Goal: Complete application form: Complete application form

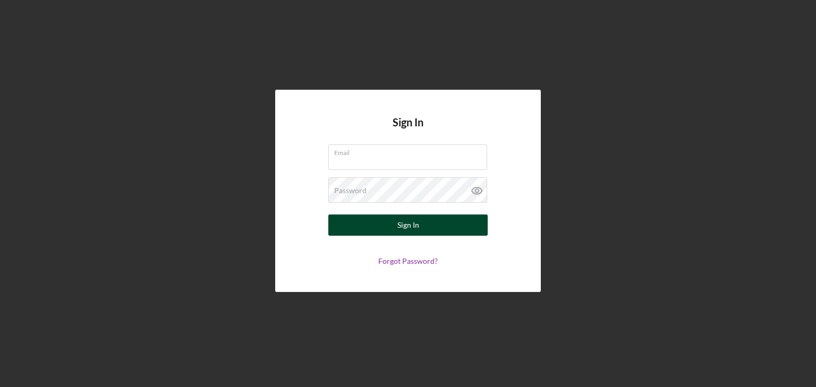
type input "[EMAIL_ADDRESS][DOMAIN_NAME]"
click at [432, 225] on button "Sign In" at bounding box center [407, 225] width 159 height 21
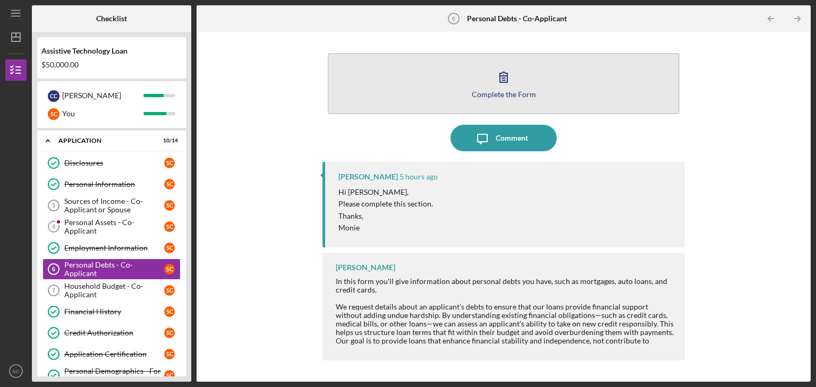
click at [490, 93] on div "Complete the Form" at bounding box center [504, 94] width 64 height 8
click at [417, 97] on button "Complete the Form Form" at bounding box center [504, 83] width 352 height 61
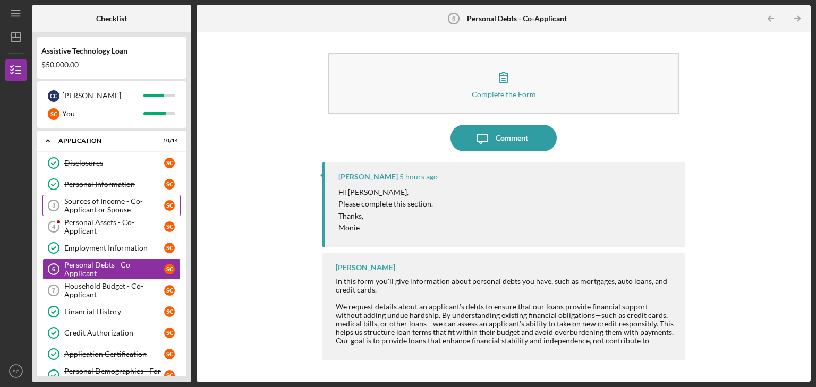
click at [135, 209] on div "Sources of Income - Co-Applicant or Spouse" at bounding box center [114, 205] width 100 height 17
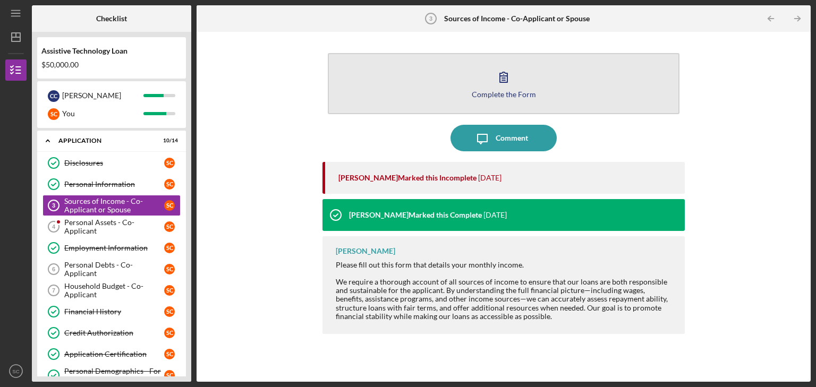
click at [496, 69] on icon "button" at bounding box center [503, 77] width 27 height 27
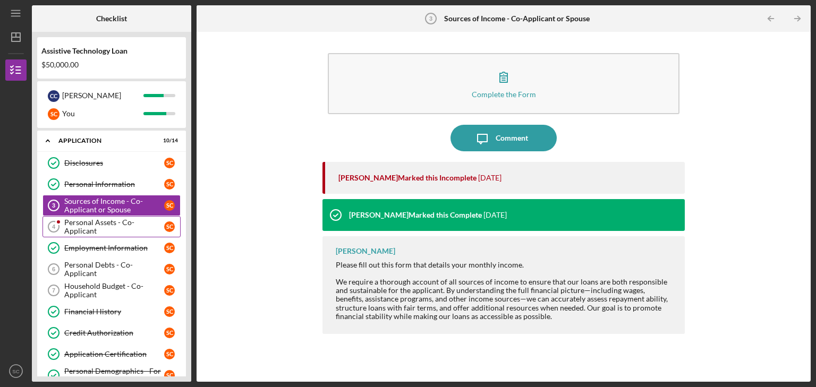
click at [119, 225] on div "Personal Assets - Co-Applicant" at bounding box center [114, 226] width 100 height 17
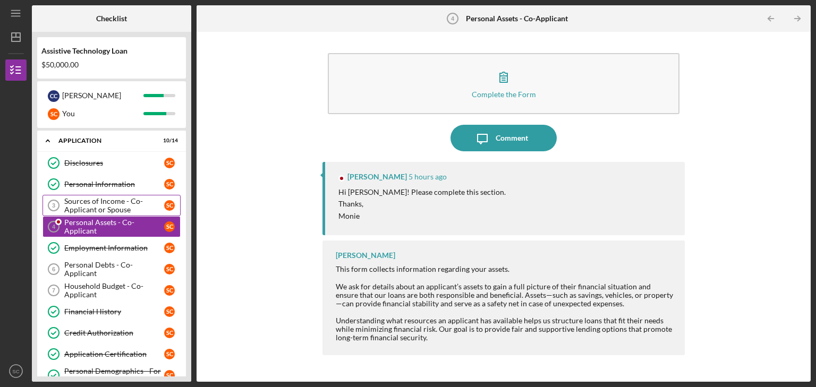
click at [118, 203] on div "Sources of Income - Co-Applicant or Spouse" at bounding box center [114, 205] width 100 height 17
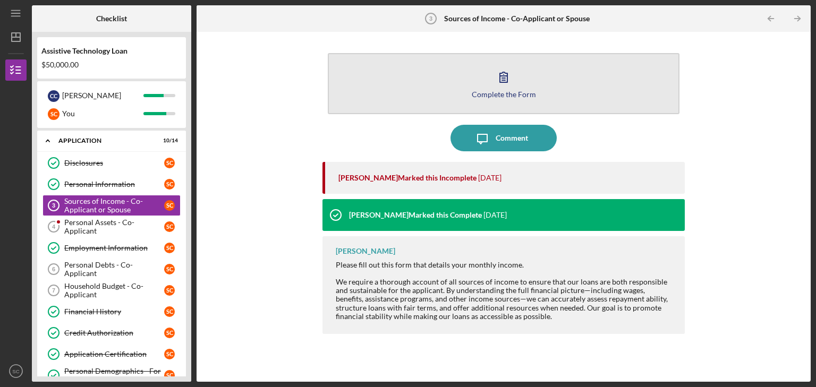
click at [500, 64] on icon "button" at bounding box center [503, 77] width 27 height 27
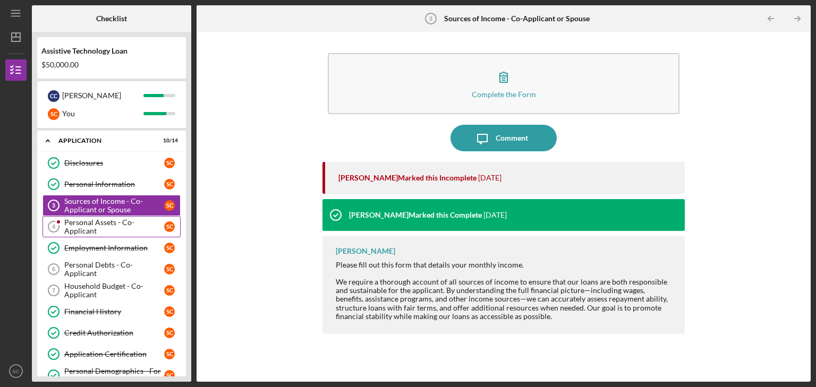
click at [108, 231] on link "Personal Assets - Co-Applicant 4 Personal Assets - Co-Applicant S C" at bounding box center [112, 226] width 138 height 21
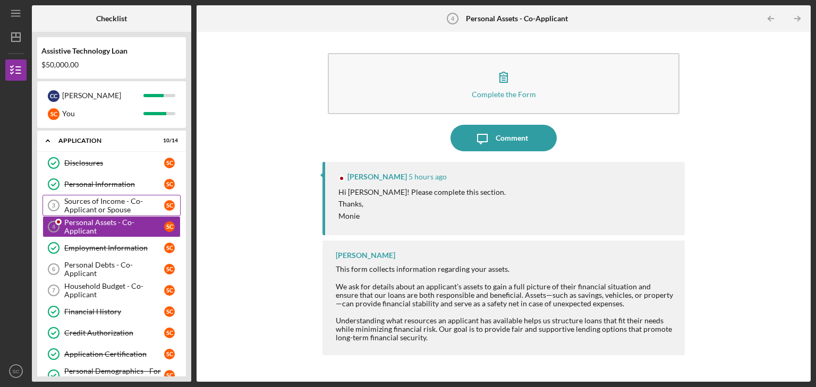
click at [114, 210] on div "Sources of Income - Co-Applicant or Spouse" at bounding box center [114, 205] width 100 height 17
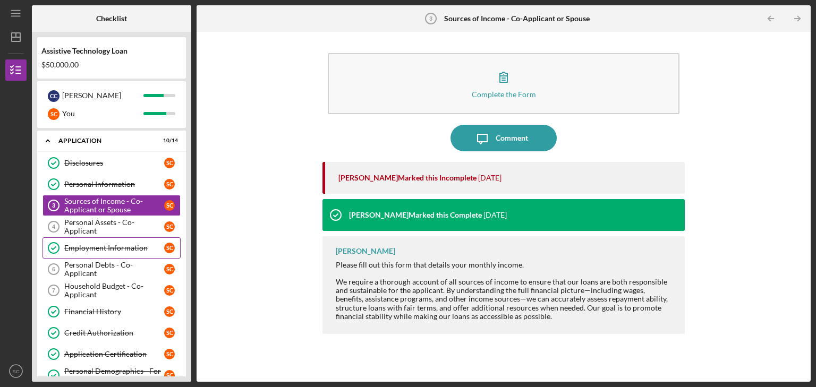
click at [116, 254] on link "Employment Information Employment Information S C" at bounding box center [112, 247] width 138 height 21
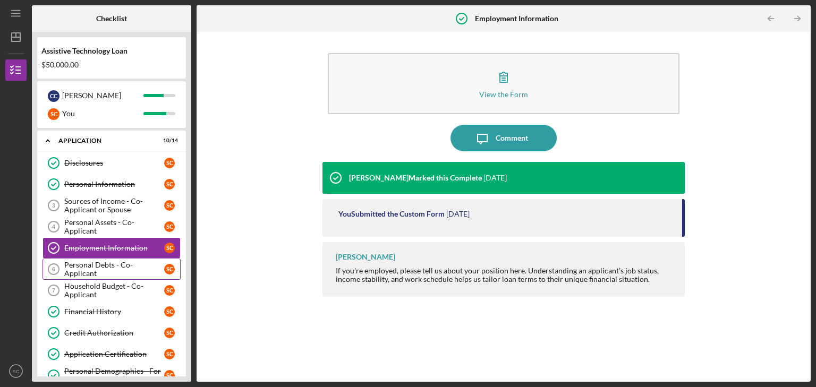
click at [117, 268] on div "Personal Debts - Co-Applicant" at bounding box center [114, 269] width 100 height 17
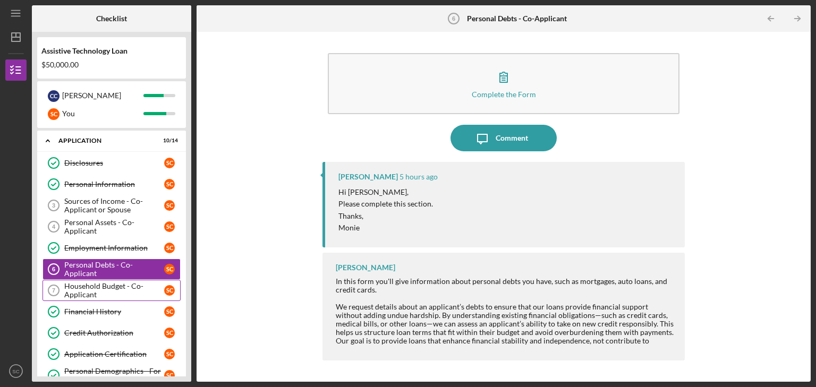
click at [121, 291] on div "Household Budget - Co-Applicant" at bounding box center [114, 290] width 100 height 17
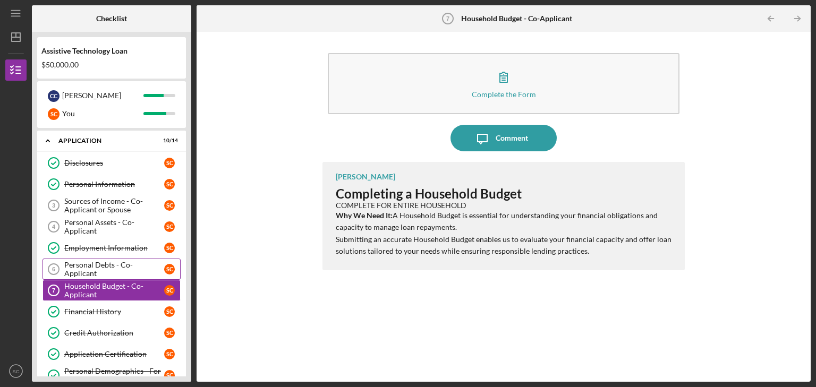
click at [122, 266] on div "Personal Debts - Co-Applicant" at bounding box center [114, 269] width 100 height 17
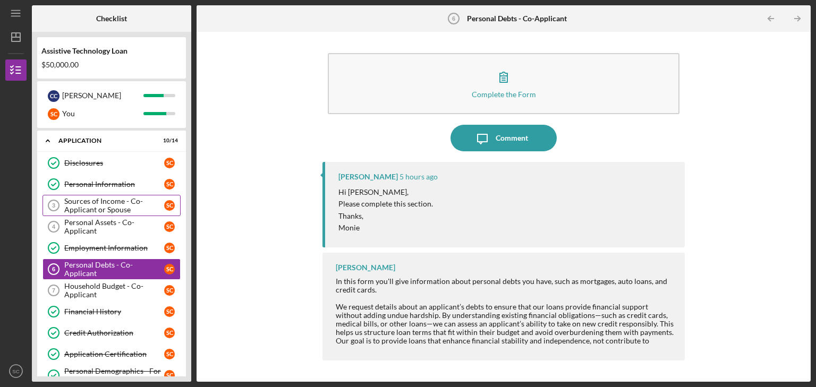
click at [128, 211] on div "Sources of Income - Co-Applicant or Spouse" at bounding box center [114, 205] width 100 height 17
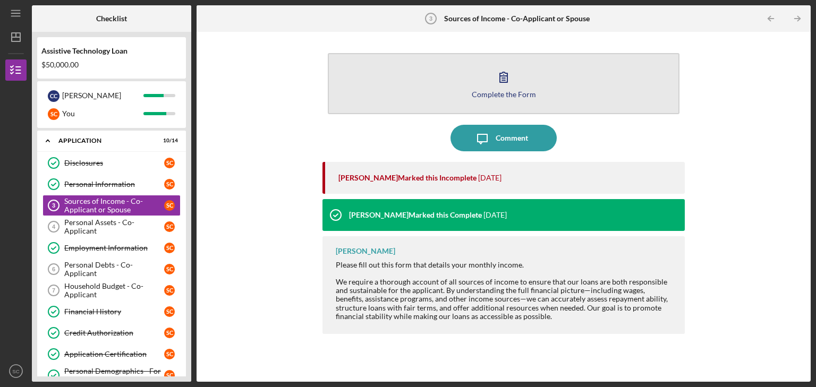
click at [507, 78] on icon "button" at bounding box center [503, 77] width 7 height 10
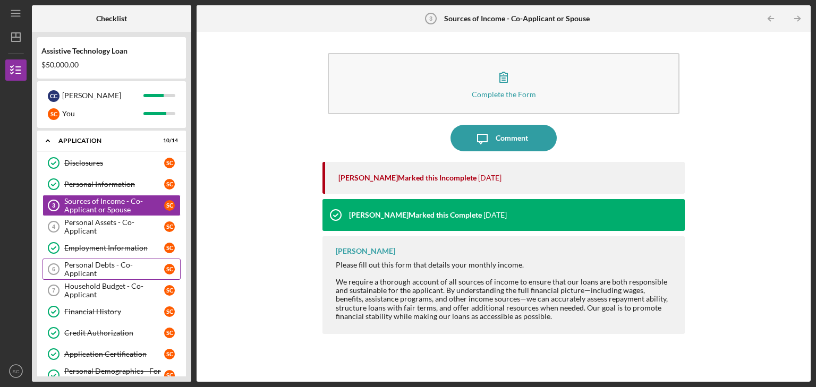
click at [120, 268] on div "Personal Debts - Co-Applicant" at bounding box center [114, 269] width 100 height 17
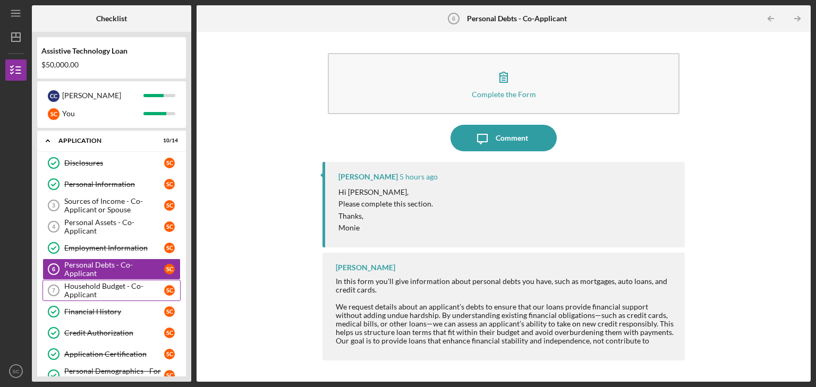
click at [126, 286] on div "Household Budget - Co-Applicant" at bounding box center [114, 290] width 100 height 17
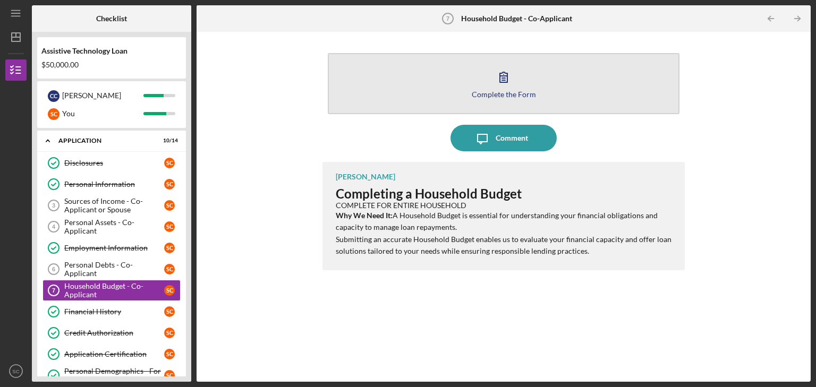
click at [475, 82] on button "Complete the Form Form" at bounding box center [504, 83] width 352 height 61
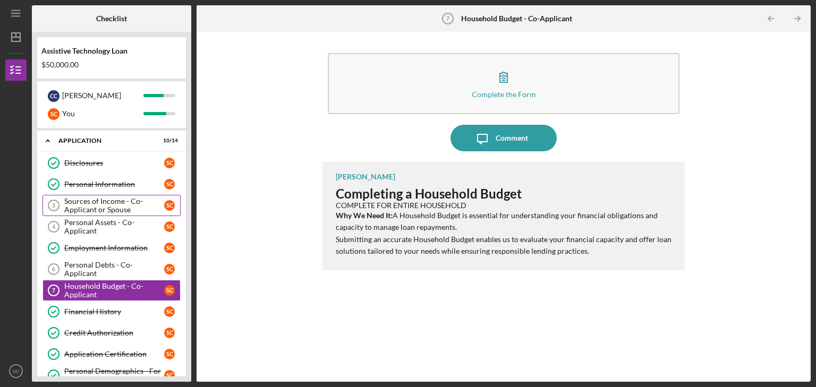
click at [158, 206] on div "Sources of Income - Co-Applicant or Spouse" at bounding box center [114, 205] width 100 height 17
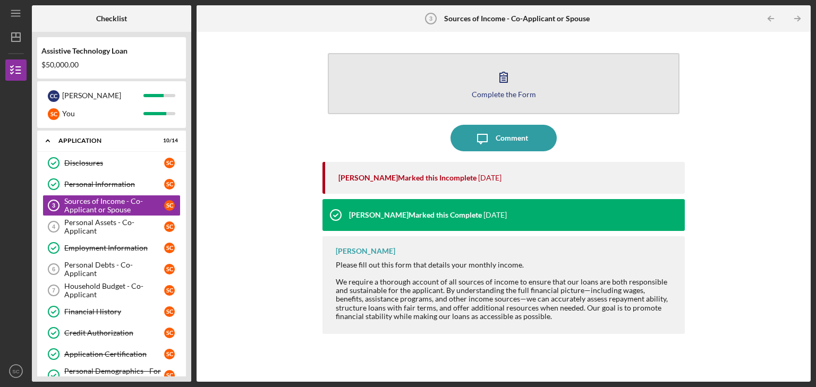
click at [528, 91] on div "Complete the Form" at bounding box center [504, 94] width 64 height 8
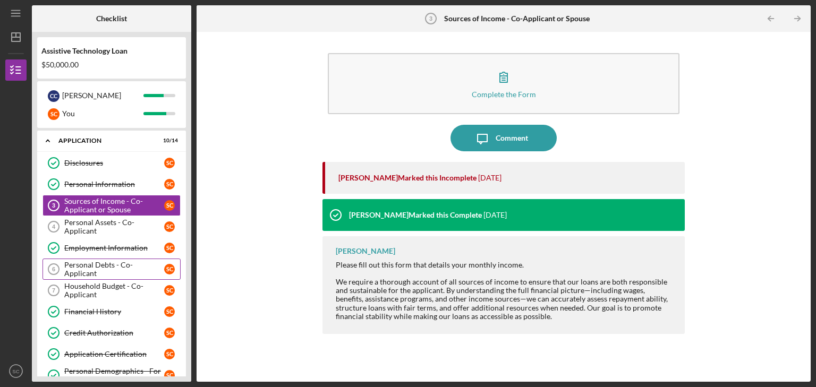
click at [70, 273] on link "Personal Debts - Co-Applicant 6 Personal Debts - Co-Applicant S C" at bounding box center [112, 269] width 138 height 21
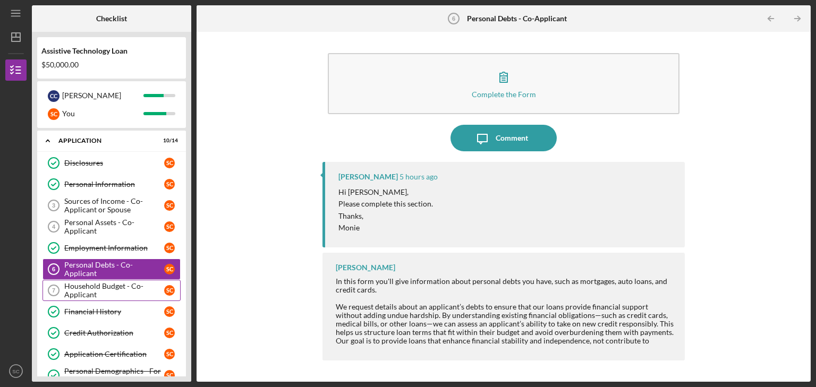
click at [77, 293] on div "Household Budget - Co-Applicant" at bounding box center [114, 290] width 100 height 17
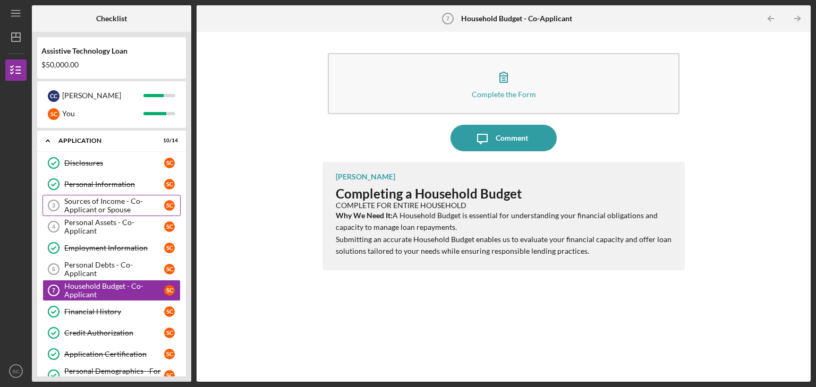
click at [111, 197] on div "Sources of Income - Co-Applicant or Spouse" at bounding box center [114, 205] width 100 height 17
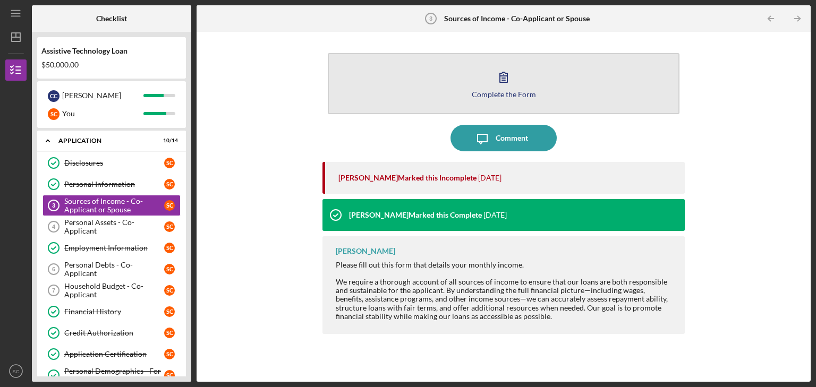
click at [435, 69] on button "Complete the Form Form" at bounding box center [504, 83] width 352 height 61
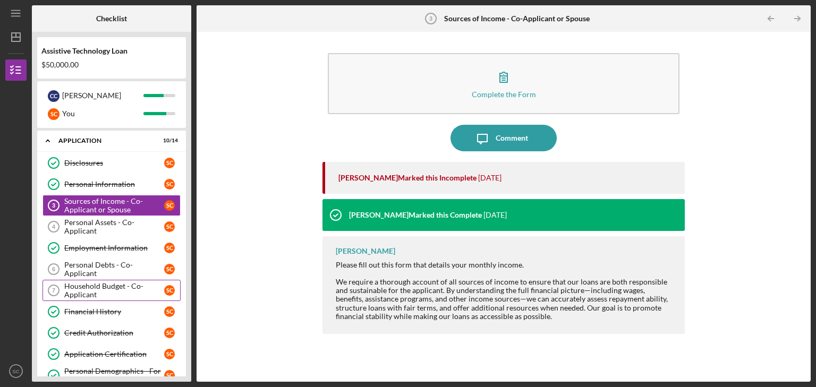
click at [120, 290] on div "Household Budget - Co-Applicant" at bounding box center [114, 290] width 100 height 17
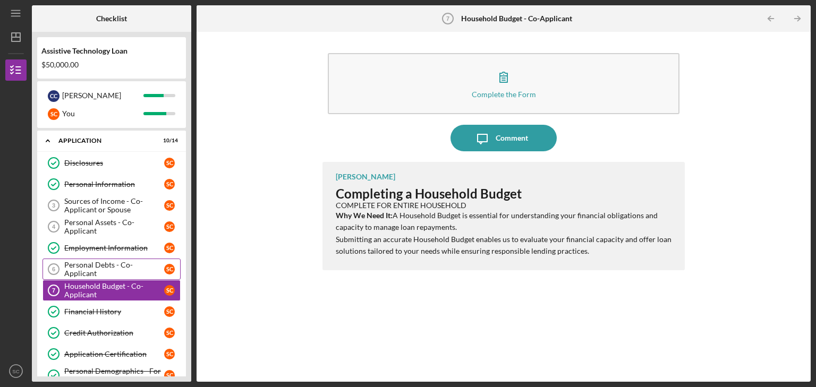
click at [121, 262] on link "Personal Debts - Co-Applicant 6 Personal Debts - Co-Applicant S C" at bounding box center [112, 269] width 138 height 21
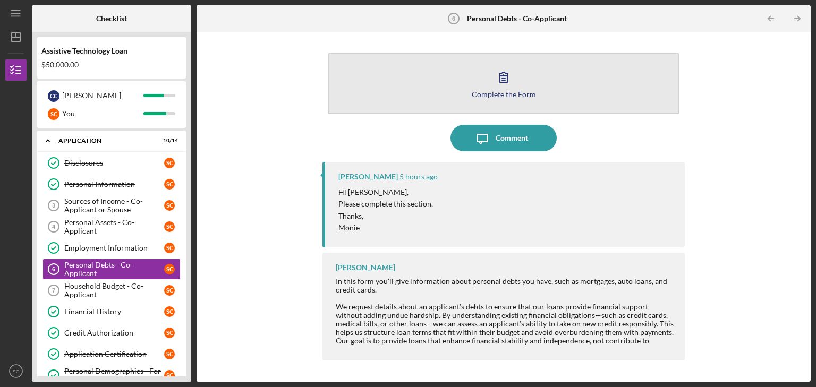
click at [395, 77] on button "Complete the Form Form" at bounding box center [504, 83] width 352 height 61
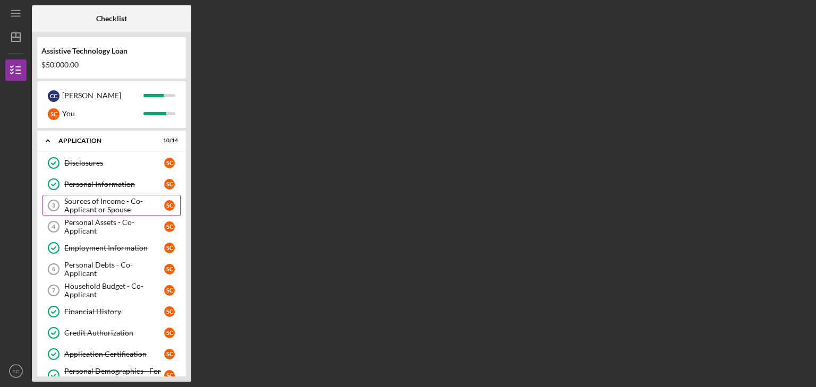
click at [95, 198] on div "Sources of Income - Co-Applicant or Spouse" at bounding box center [114, 205] width 100 height 17
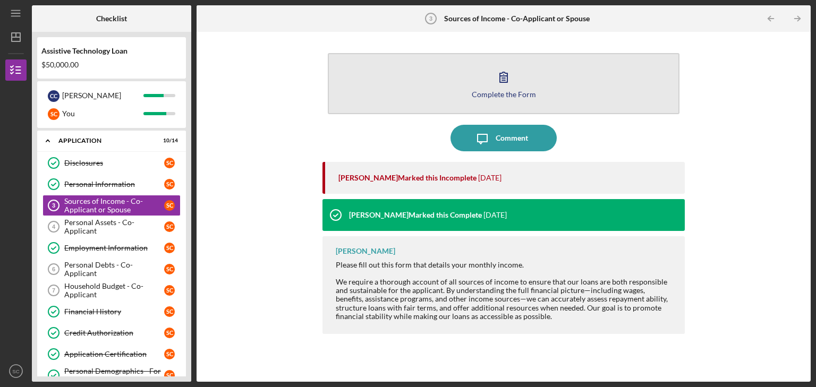
click at [511, 81] on icon "button" at bounding box center [503, 77] width 27 height 27
